Goal: Find contact information: Find contact information

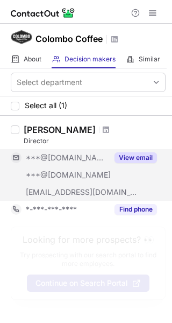
click at [137, 158] on button "View email" at bounding box center [136, 157] width 43 height 11
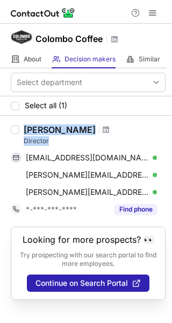
drag, startPoint x: 24, startPoint y: 127, endPoint x: 75, endPoint y: 141, distance: 52.4
click at [75, 141] on div "Ryan Moore Director" at bounding box center [95, 135] width 142 height 22
copy div "Ryan Moore Director"
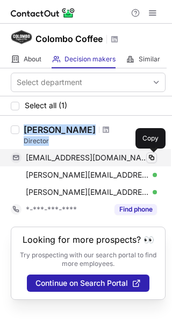
click at [151, 157] on span at bounding box center [152, 157] width 9 height 9
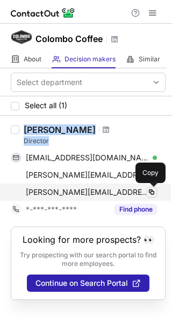
click at [152, 191] on span at bounding box center [152, 192] width 9 height 9
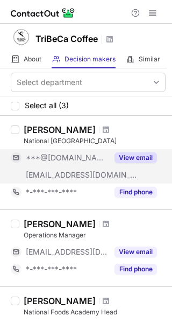
click at [135, 159] on button "View email" at bounding box center [136, 157] width 43 height 11
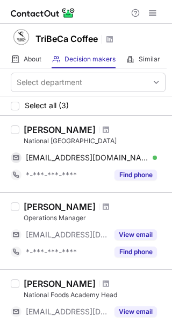
drag, startPoint x: 26, startPoint y: 127, endPoint x: 129, endPoint y: 140, distance: 103.7
click at [129, 140] on div "[PERSON_NAME] National Beverage Academy Head" at bounding box center [95, 135] width 142 height 22
copy div "[PERSON_NAME] National Beverage Academy Head"
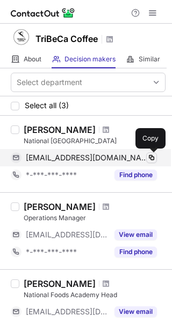
click at [151, 158] on span at bounding box center [152, 157] width 9 height 9
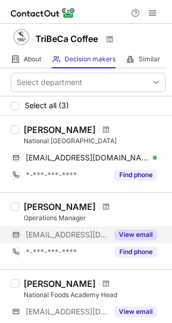
click at [135, 236] on button "View email" at bounding box center [136, 234] width 43 height 11
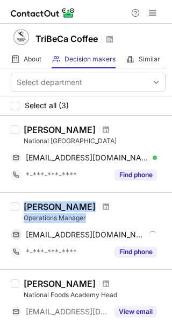
drag, startPoint x: 26, startPoint y: 206, endPoint x: 78, endPoint y: 213, distance: 52.2
click at [92, 219] on div "[PERSON_NAME] Operations Manager" at bounding box center [95, 212] width 142 height 22
copy div "[PERSON_NAME] Operations Manager"
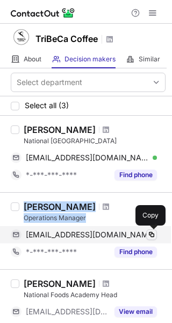
click at [151, 234] on span at bounding box center [152, 235] width 9 height 9
